Goal: Information Seeking & Learning: Learn about a topic

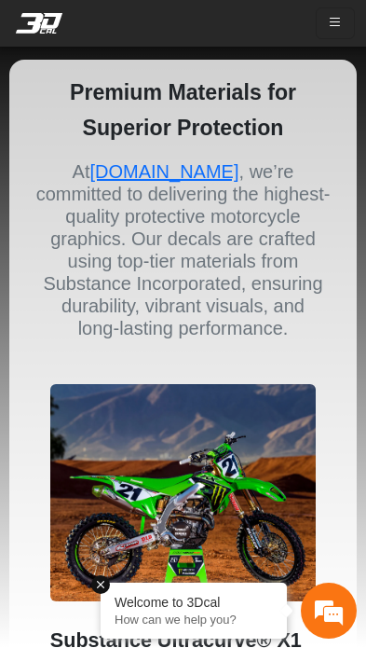
click at [54, 27] on em at bounding box center [39, 23] width 75 height 21
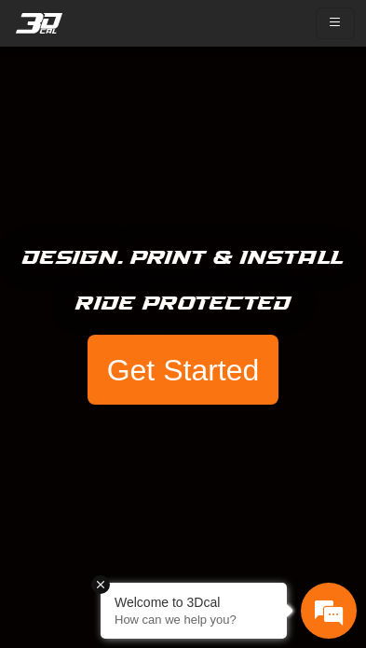
click at [348, 25] on button "button" at bounding box center [335, 23] width 39 height 32
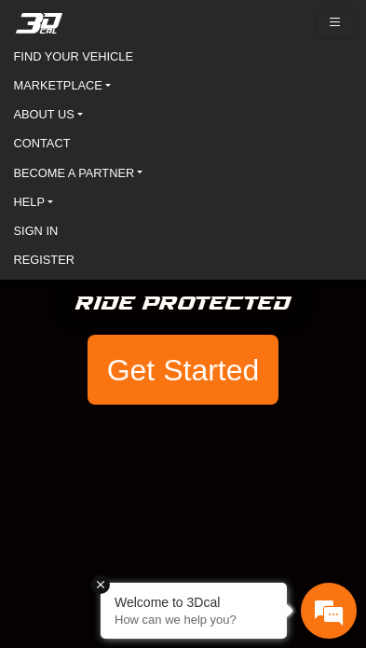
click at [77, 127] on link "ABOUT US" at bounding box center [183, 115] width 339 height 24
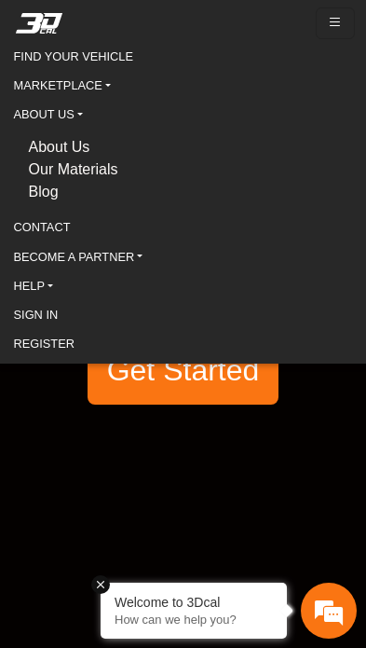
click at [77, 113] on link "ABOUT US" at bounding box center [183, 115] width 339 height 24
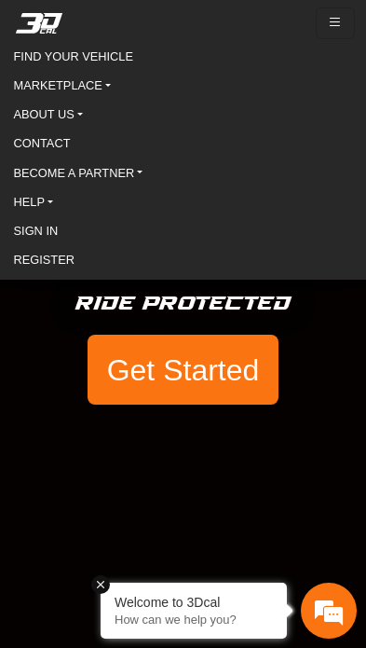
click at [106, 85] on link "MARKETPLACE" at bounding box center [183, 85] width 339 height 24
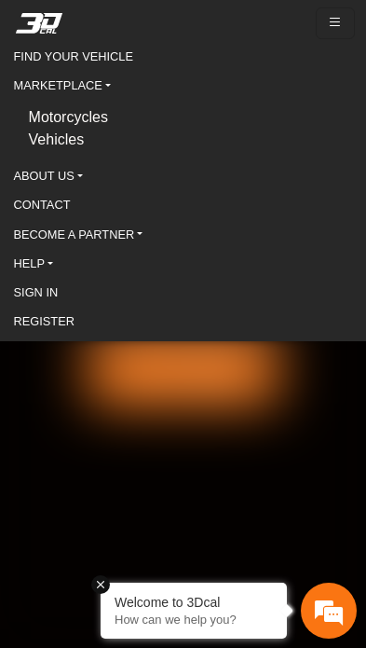
click at [104, 90] on link "MARKETPLACE" at bounding box center [183, 85] width 339 height 24
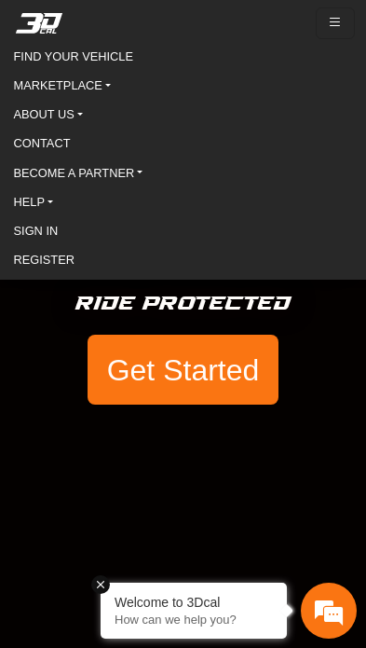
click at [147, 178] on link "BECOME A PARTNER" at bounding box center [183, 172] width 339 height 24
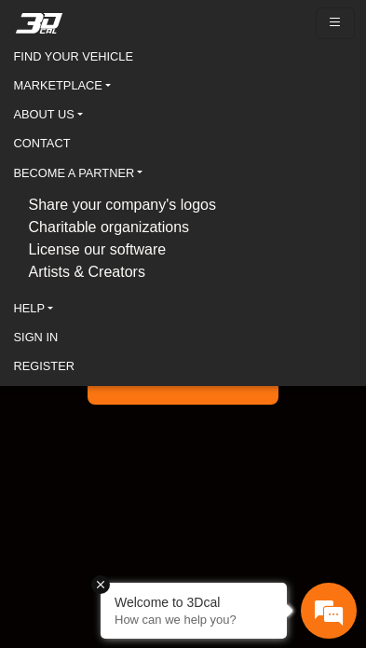
click at [153, 170] on link "BECOME A PARTNER" at bounding box center [183, 172] width 339 height 24
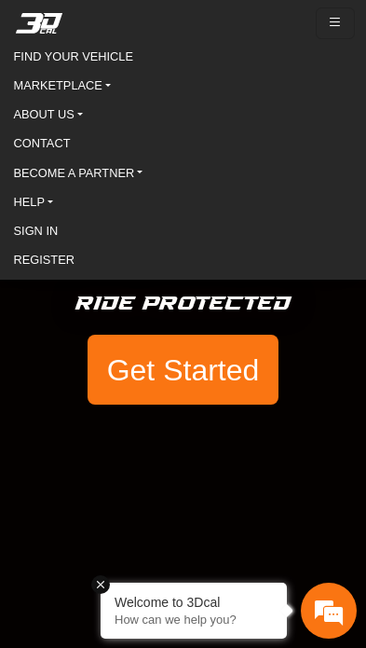
click at [58, 208] on link "HELP" at bounding box center [183, 201] width 339 height 24
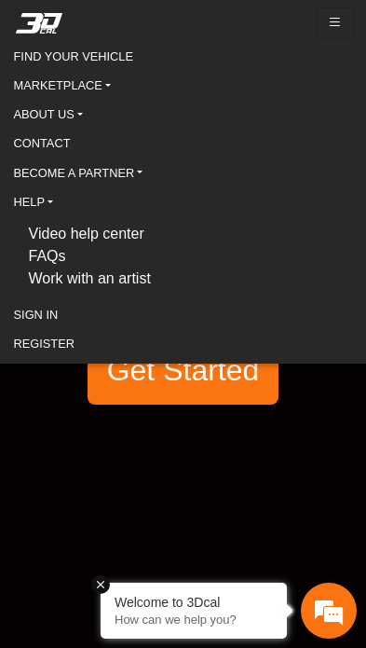
click at [50, 208] on link "HELP" at bounding box center [183, 201] width 339 height 24
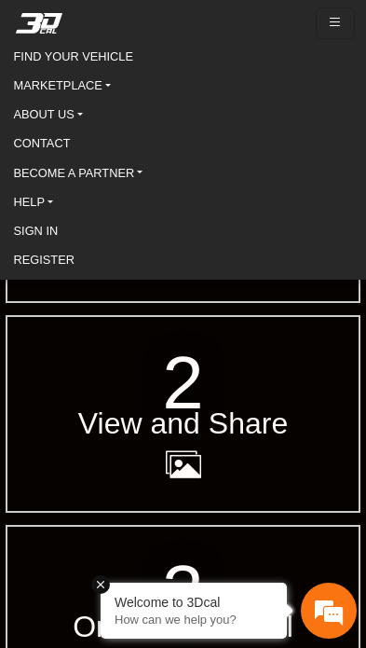
scroll to position [639, 0]
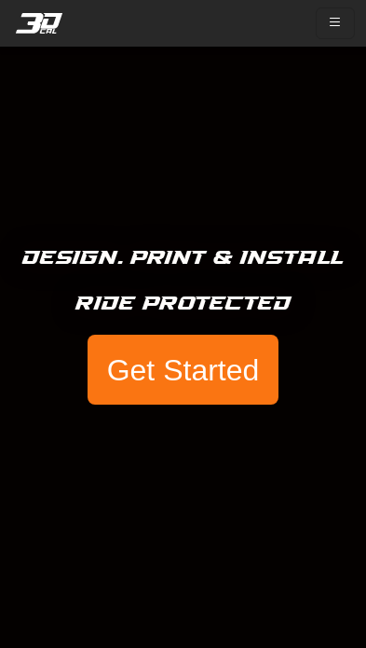
click at [353, 21] on button "button" at bounding box center [335, 23] width 39 height 32
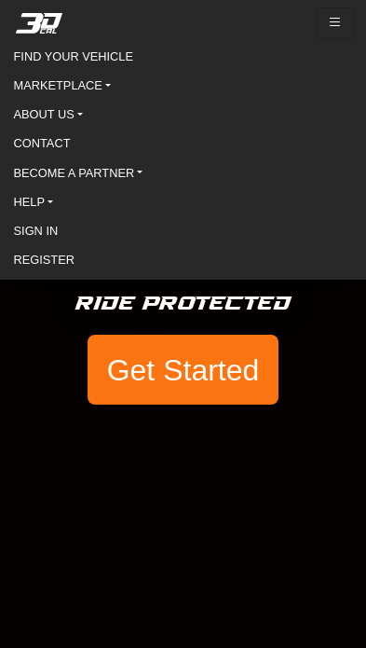
click at [75, 122] on link "ABOUT US" at bounding box center [183, 115] width 339 height 24
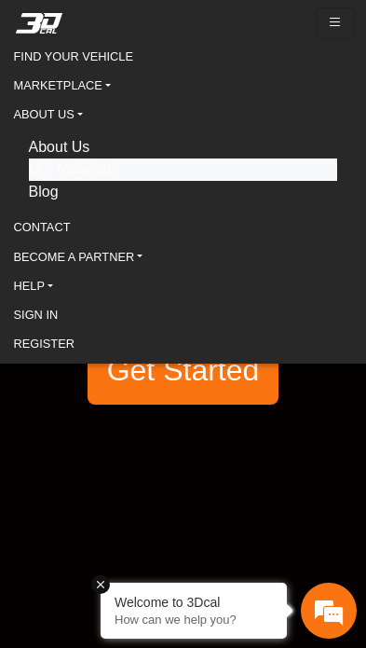
click at [117, 172] on button "Our Materials" at bounding box center [183, 169] width 309 height 22
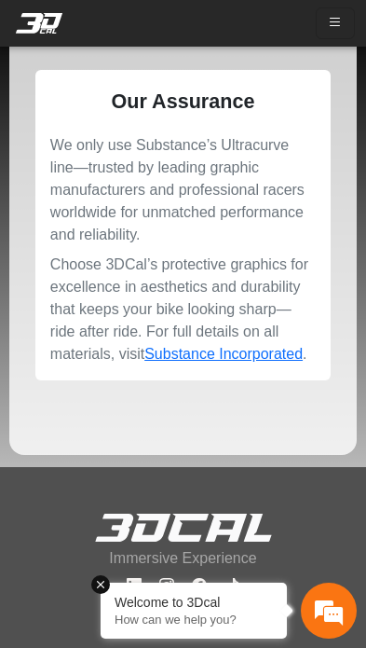
scroll to position [3086, 0]
